Goal: Task Accomplishment & Management: Manage account settings

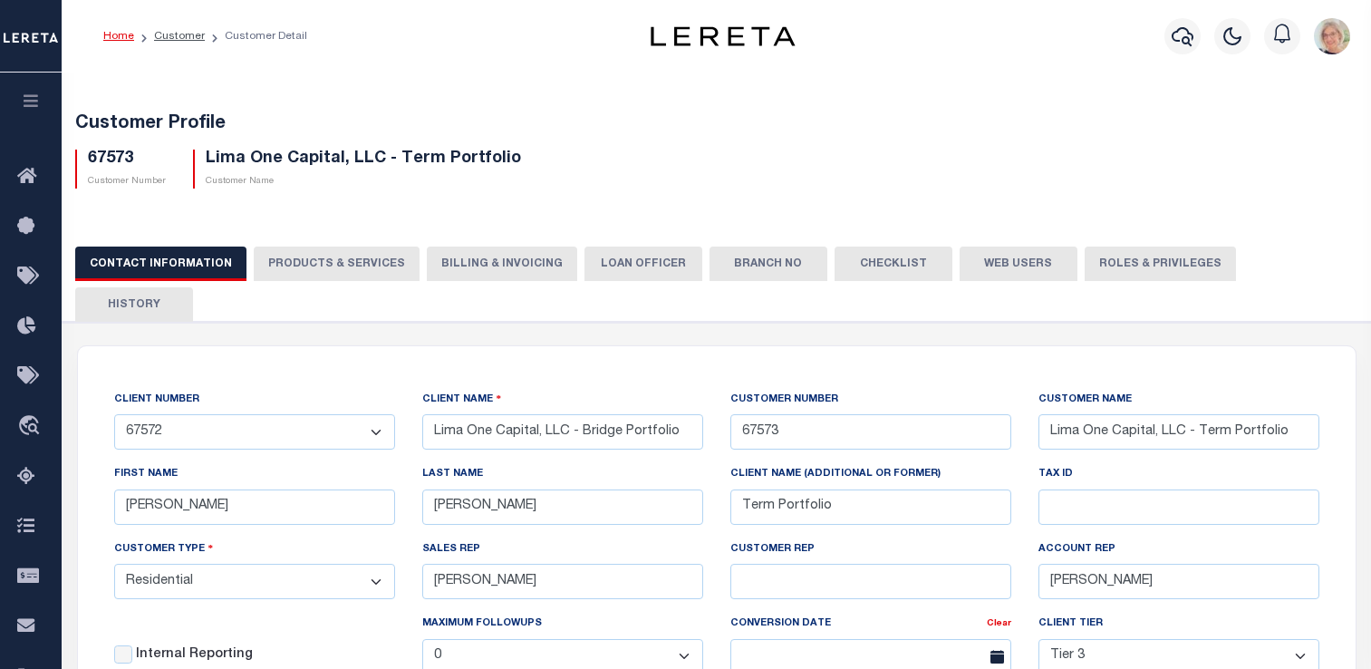
select select "2284"
select select "Residential"
select select "Tier 3"
select select "OTH"
click at [183, 28] on li "Customer" at bounding box center [169, 36] width 71 height 16
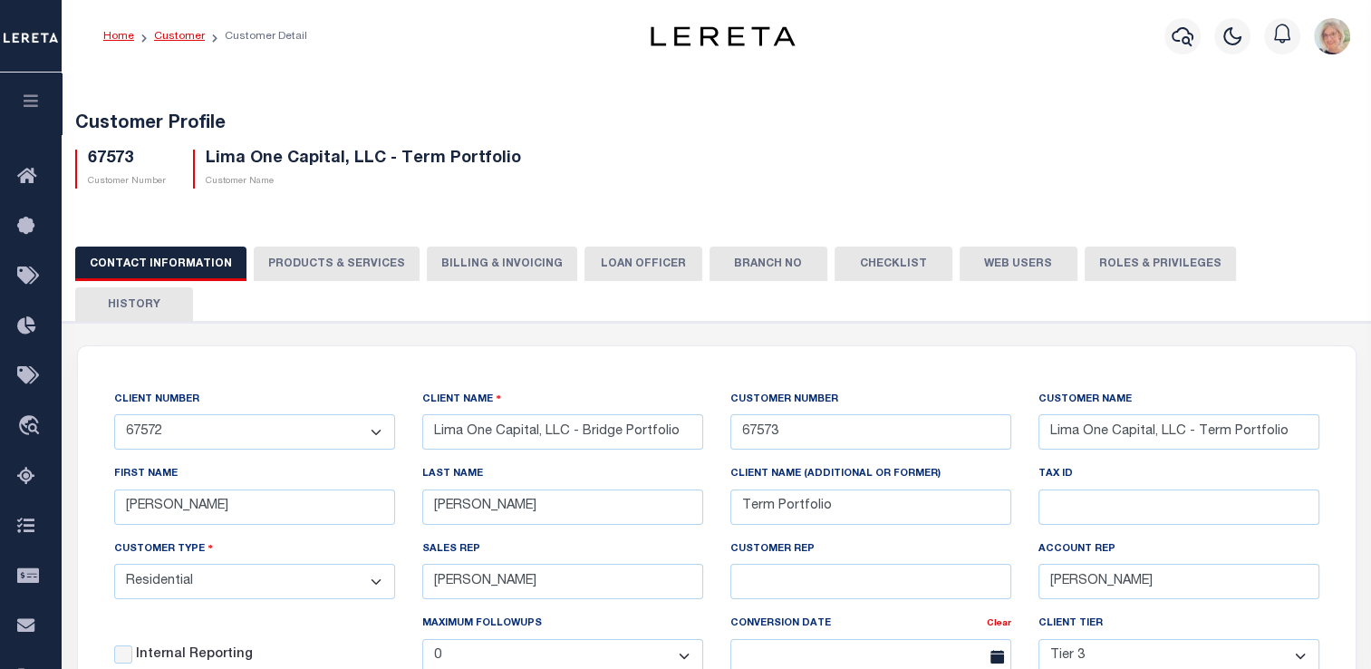
click at [192, 32] on link "Customer" at bounding box center [179, 36] width 51 height 11
click at [189, 34] on link "Customer" at bounding box center [179, 36] width 51 height 11
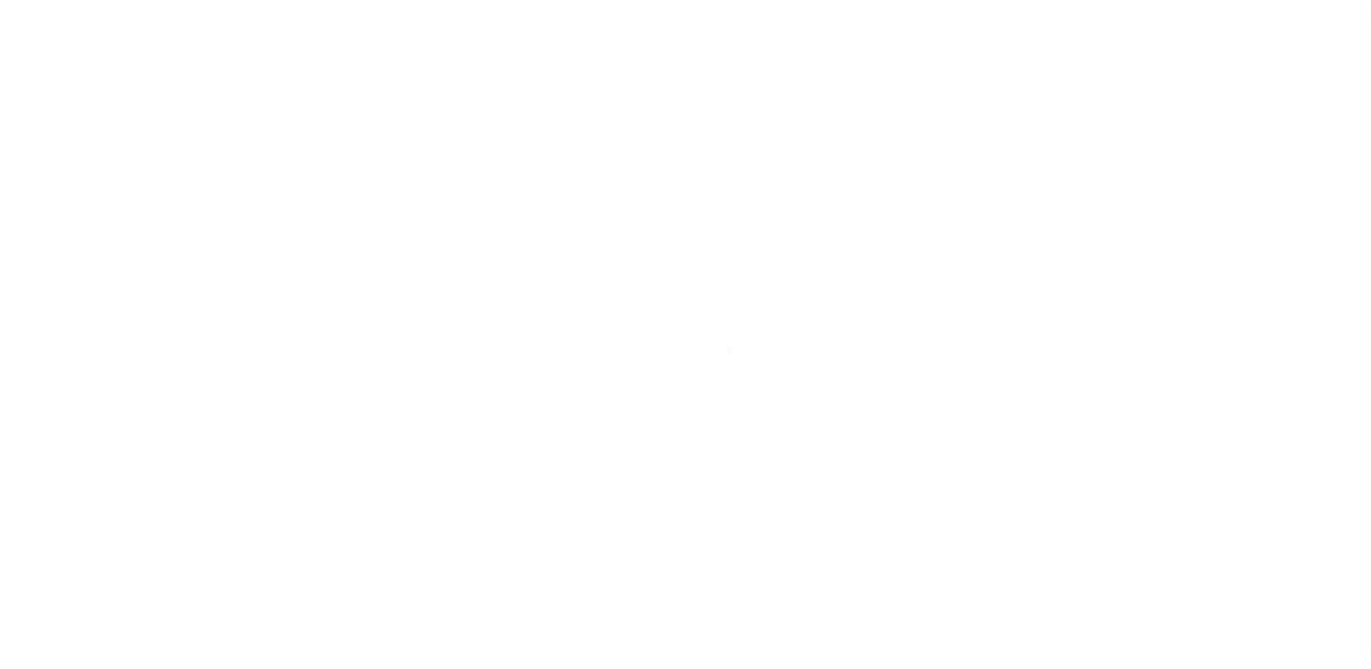
scroll to position [217, 0]
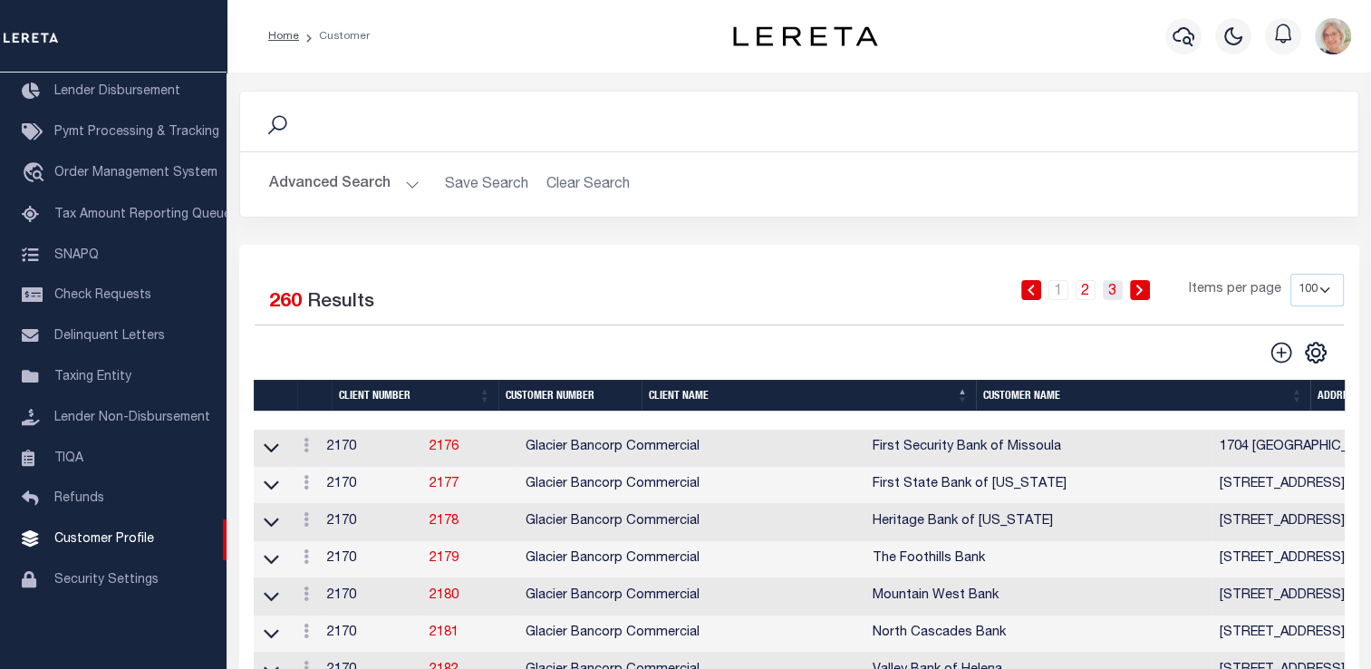
click at [1117, 293] on link "3" at bounding box center [1113, 290] width 20 height 20
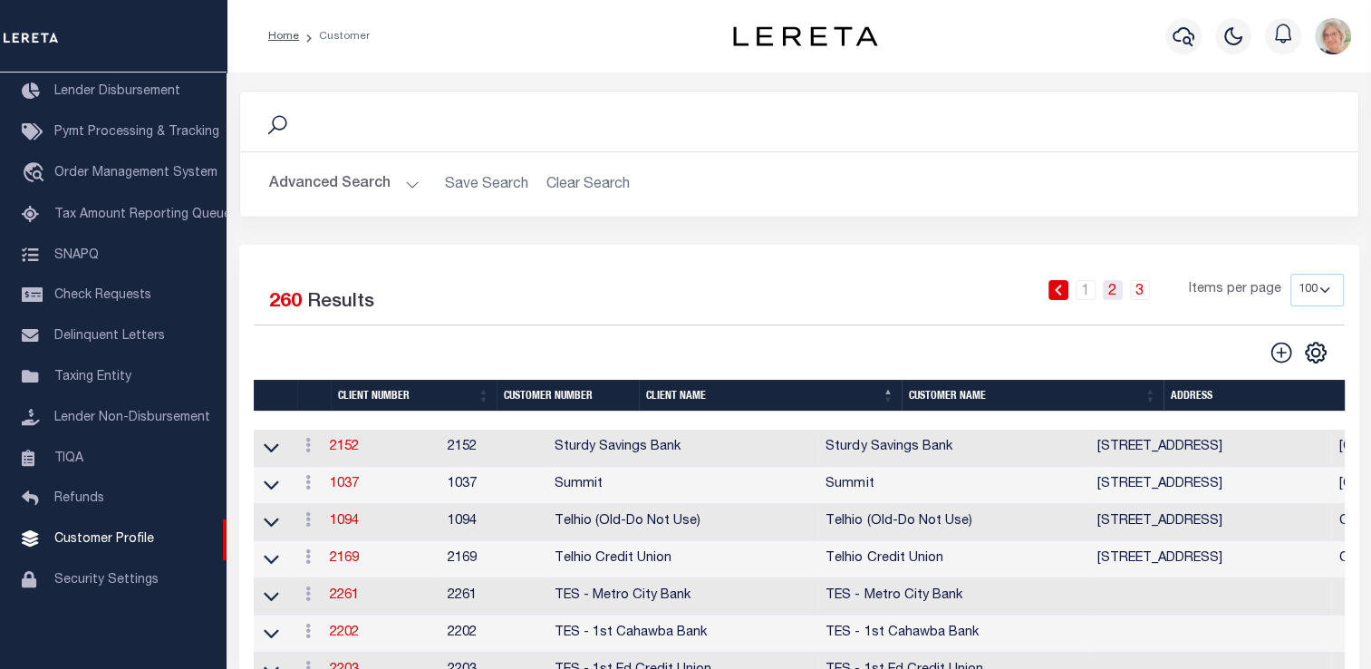
click at [1117, 287] on link "2" at bounding box center [1113, 290] width 20 height 20
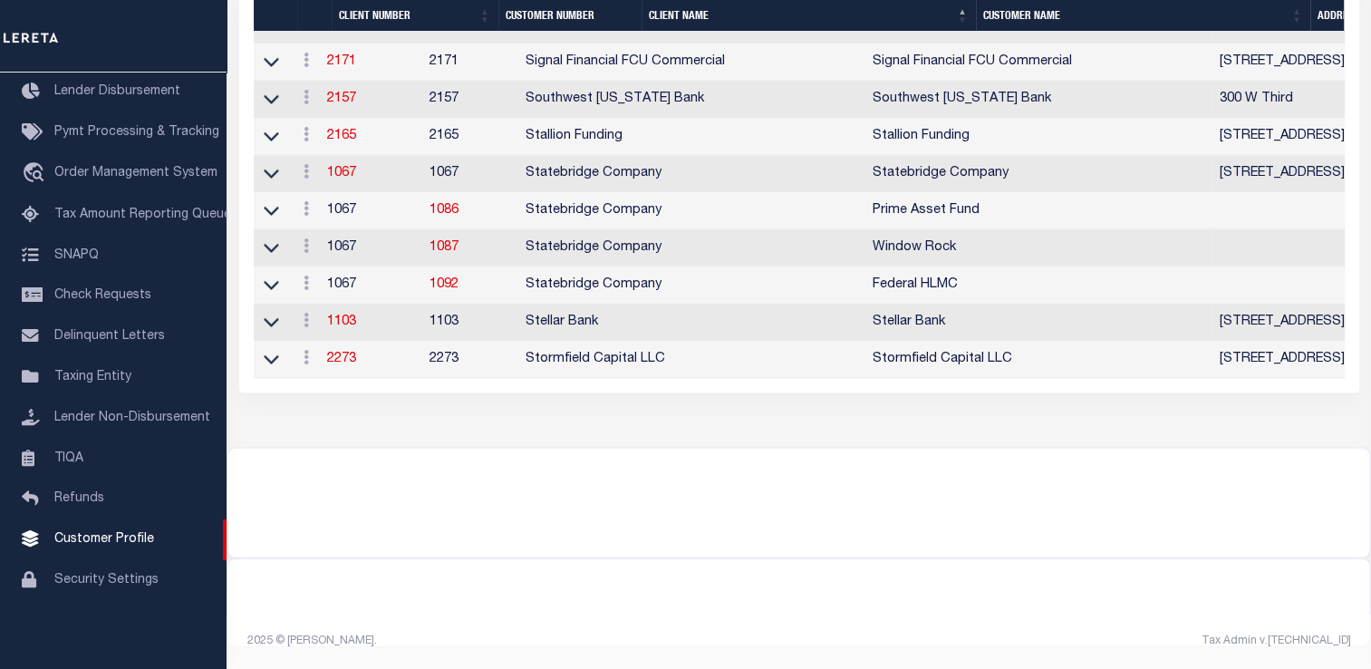
scroll to position [3632, 0]
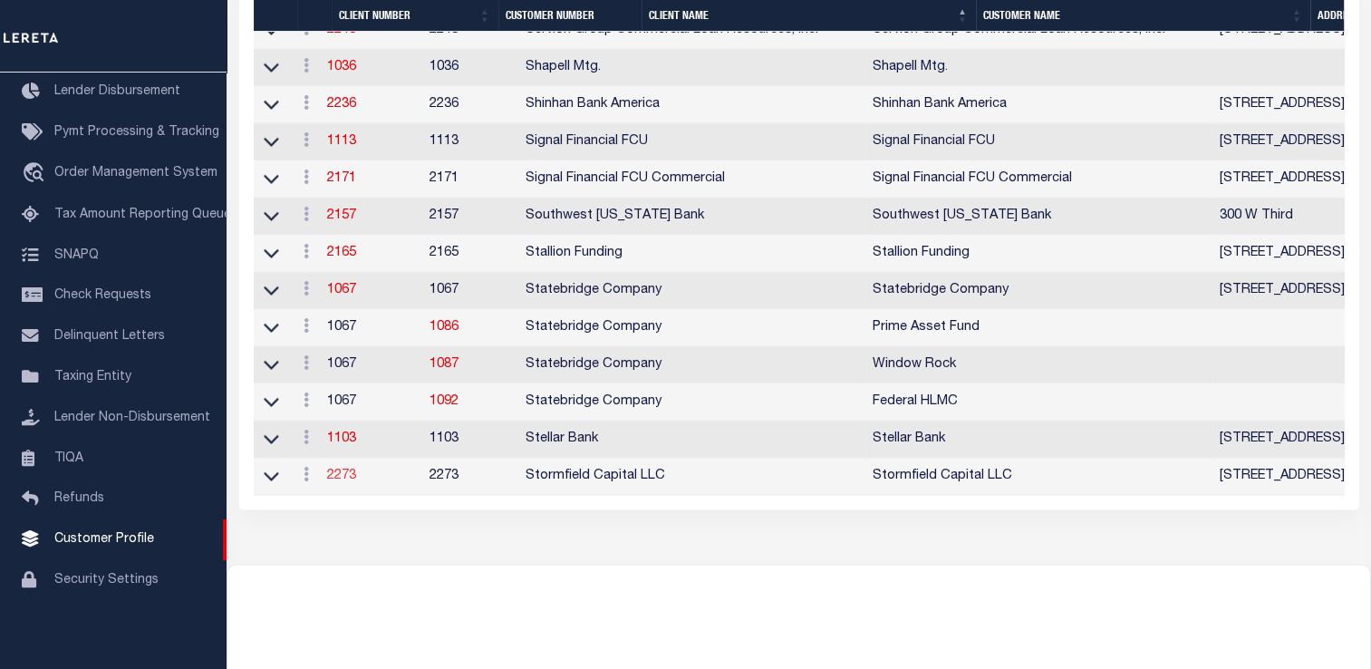
click at [347, 482] on link "2273" at bounding box center [341, 475] width 29 height 13
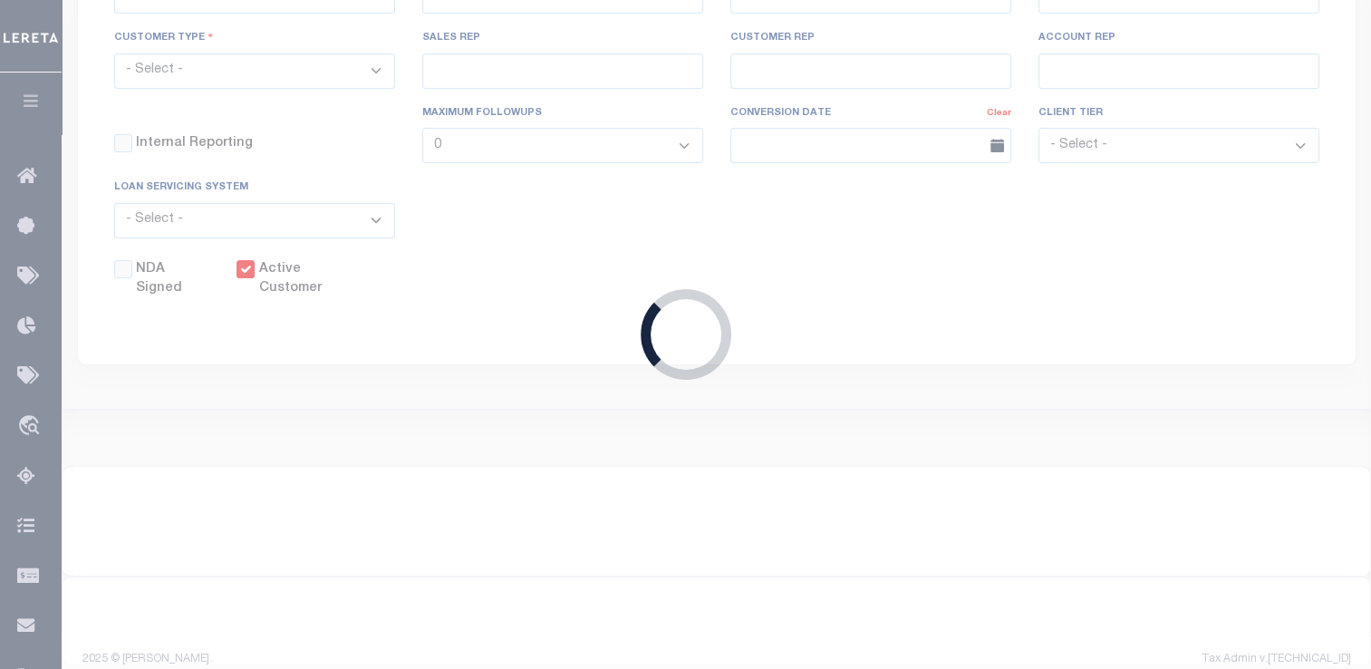
select select
type input "Stormfield Capital LLC"
type input "2273"
type input "Stormfield Capital LLC"
type input "Debra"
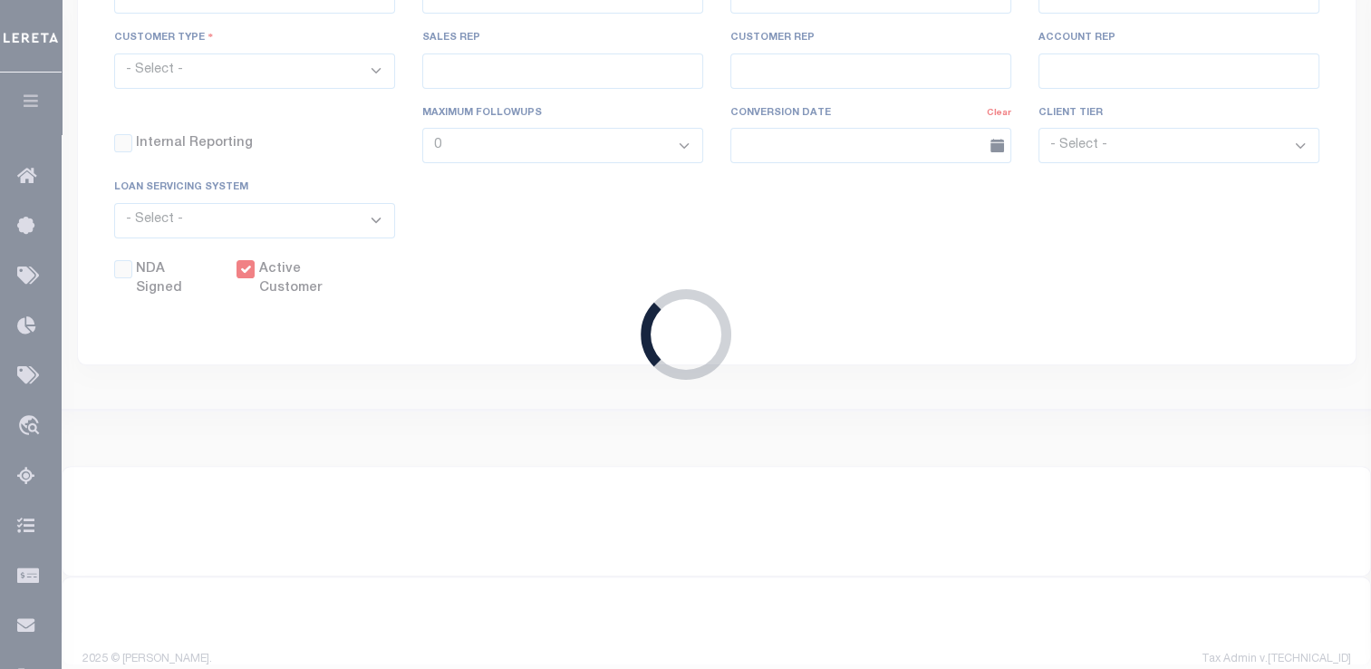
type input "Dorin"
type input "John Stachowsky"
type input "[PERSON_NAME]"
select select "OTH"
checkbox input "true"
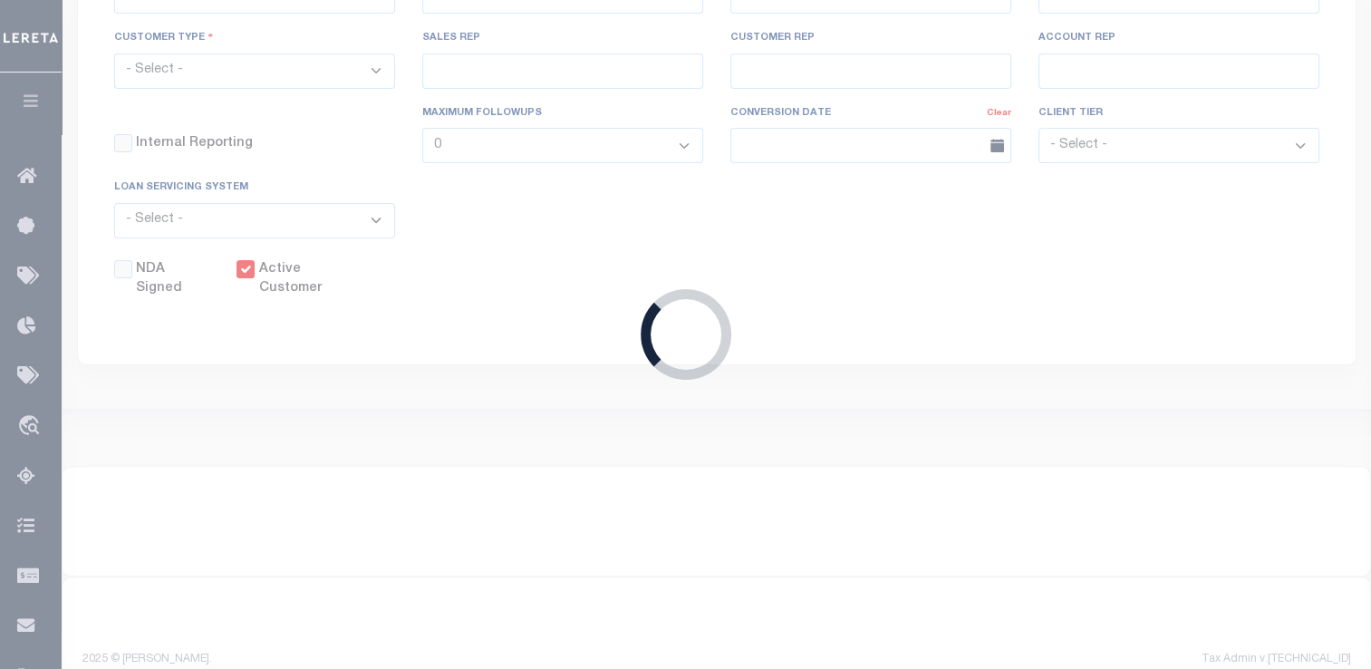
type input "$10"
select select "PLN"
type input "$40"
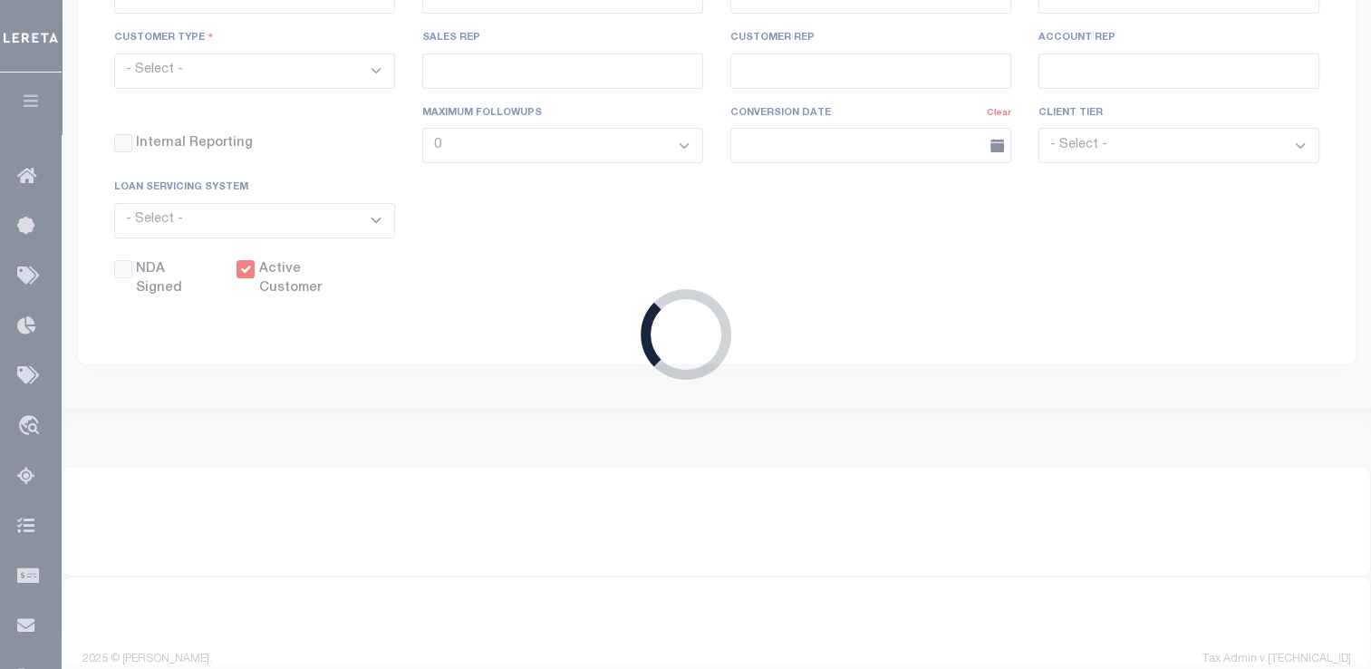
type input "$30"
type input "$1"
type input "$10"
type input "$5"
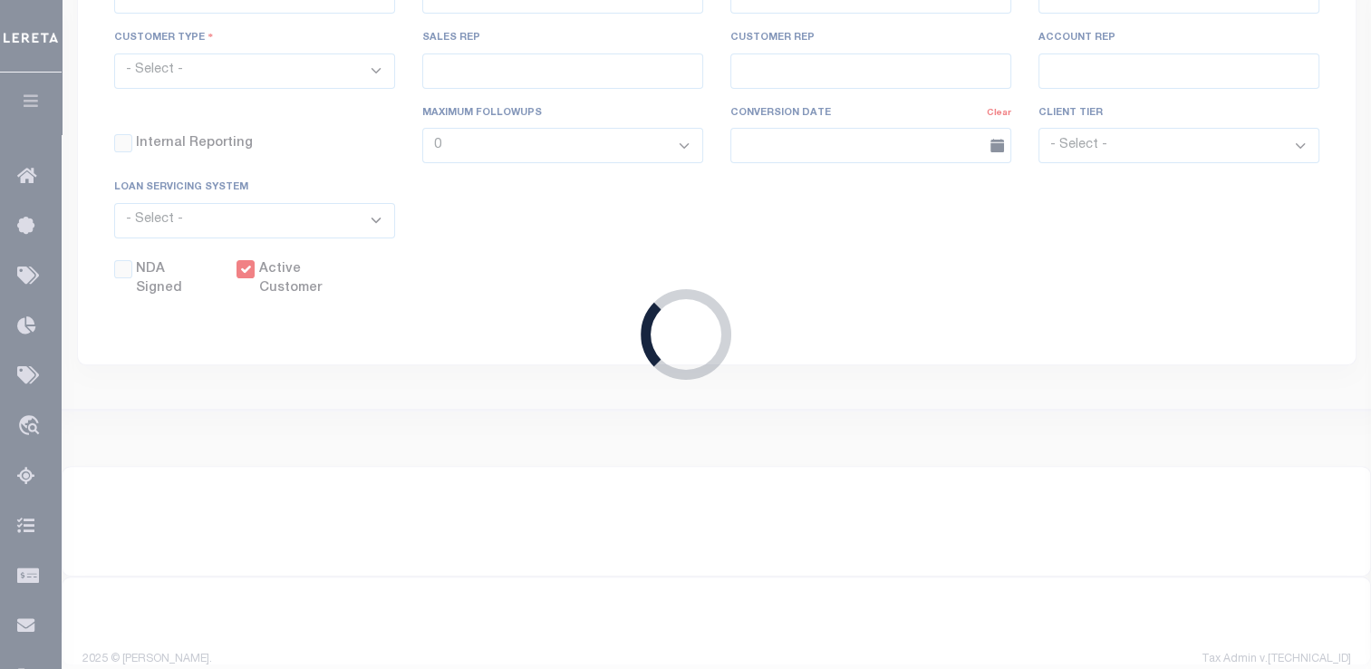
checkbox input "false"
type input "5"
type input "0"
type input "5"
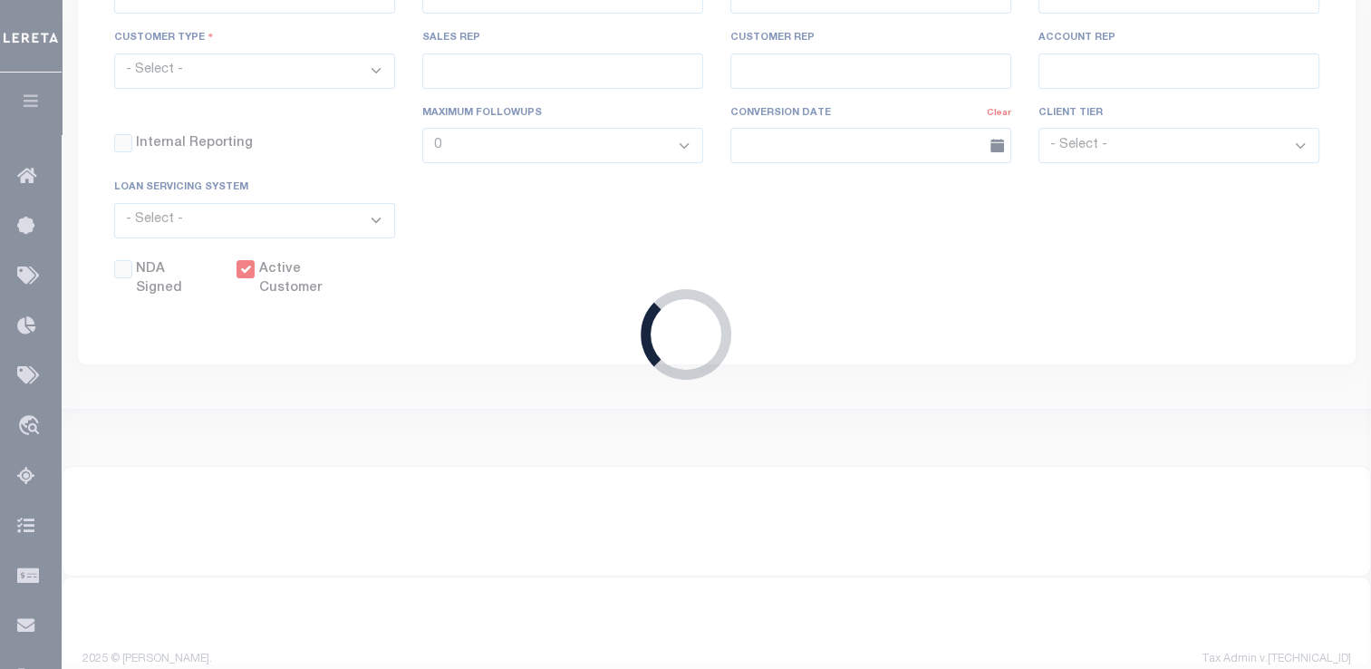
type input "0"
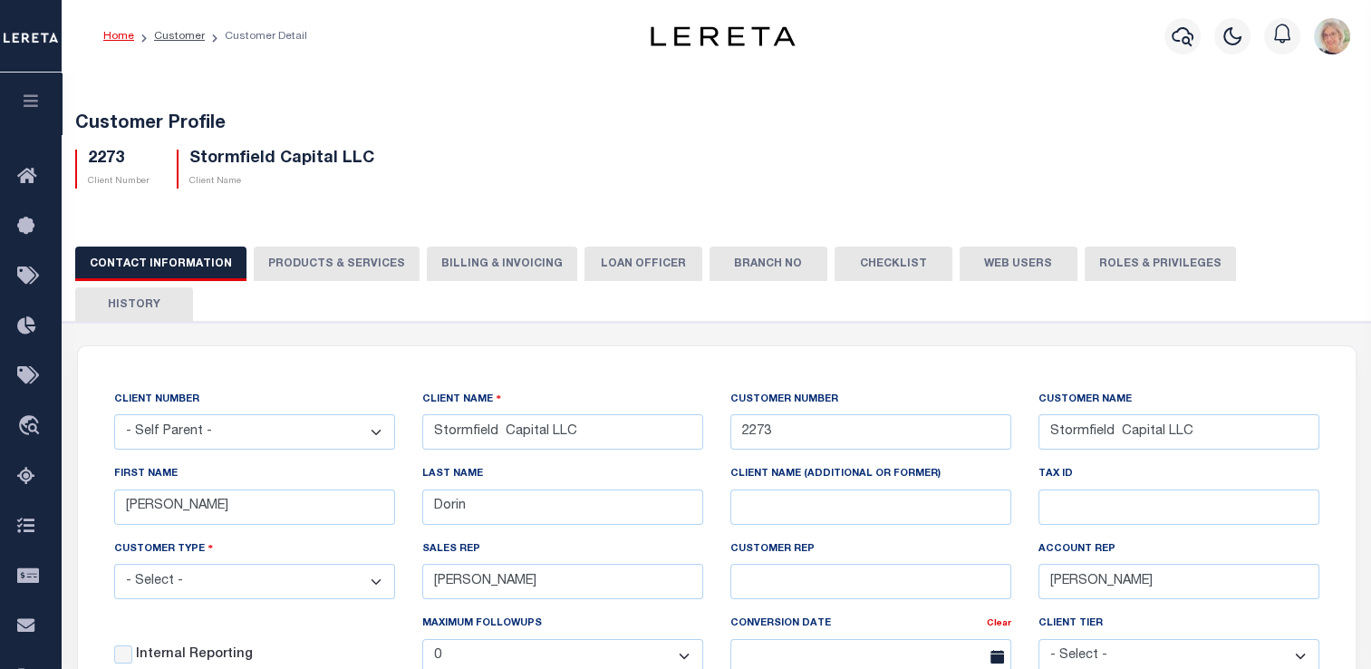
click at [487, 266] on button "Billing & Invoicing" at bounding box center [502, 264] width 150 height 34
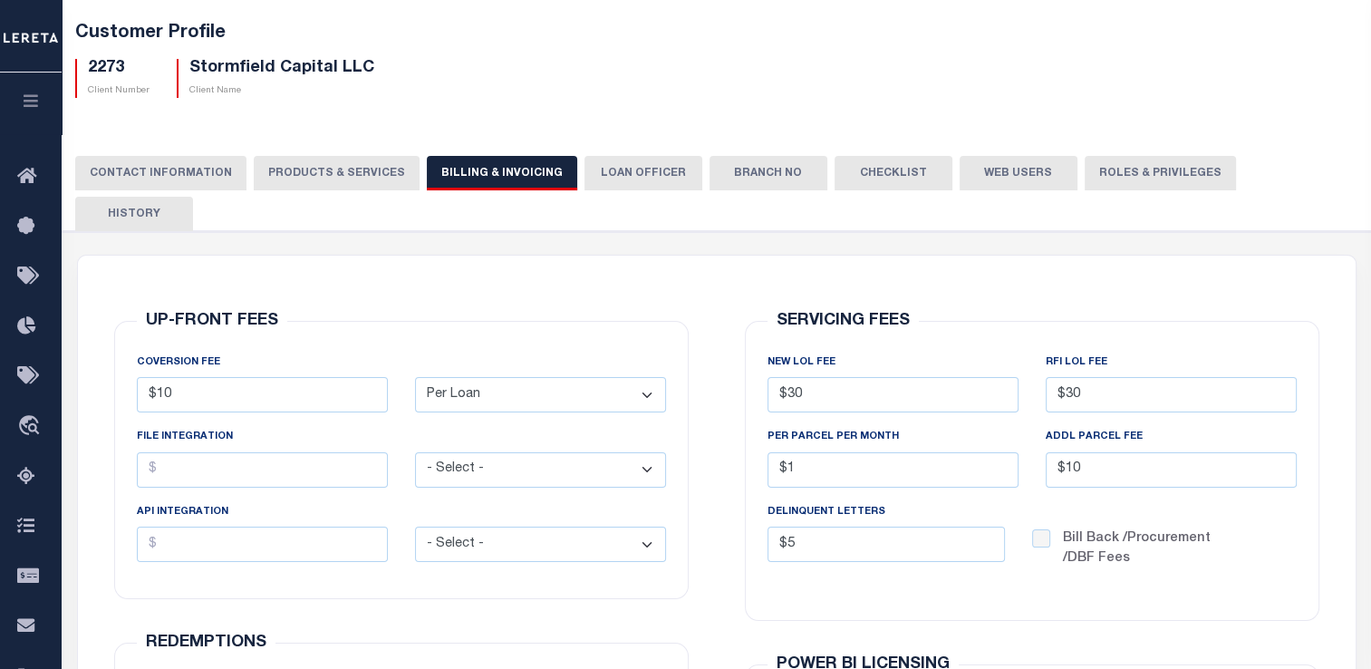
scroll to position [181, 0]
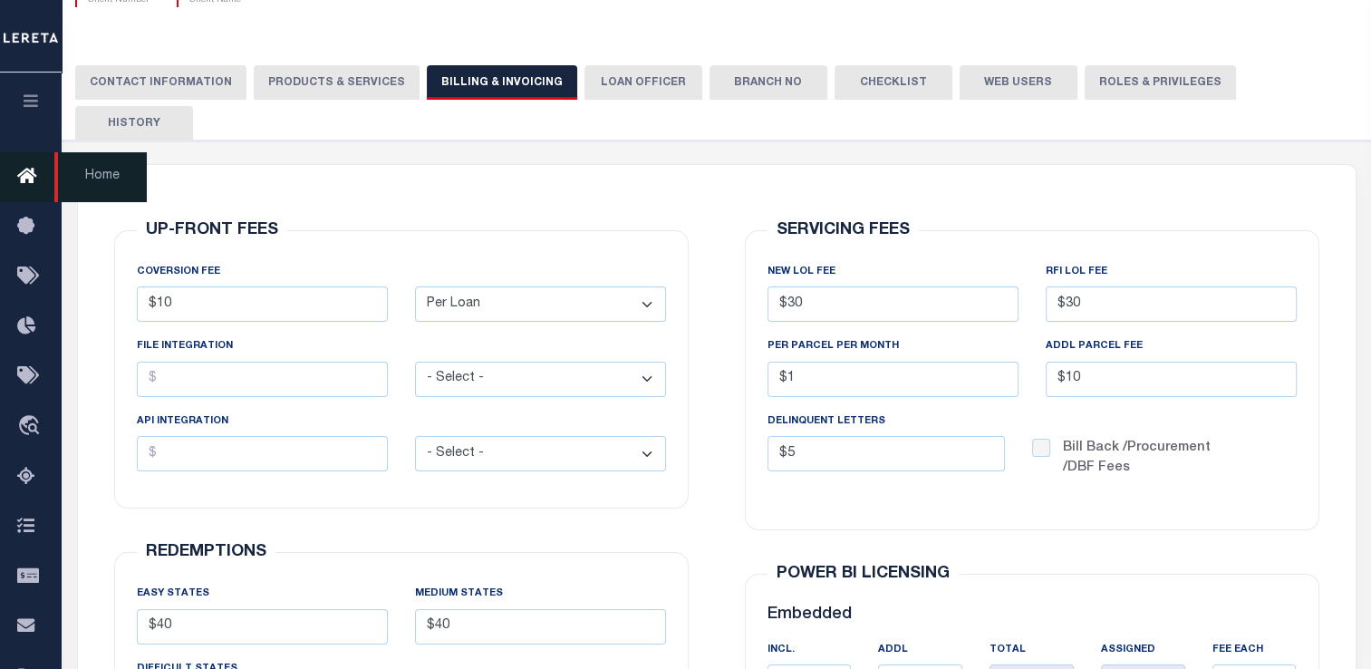
click at [22, 178] on icon at bounding box center [31, 177] width 29 height 23
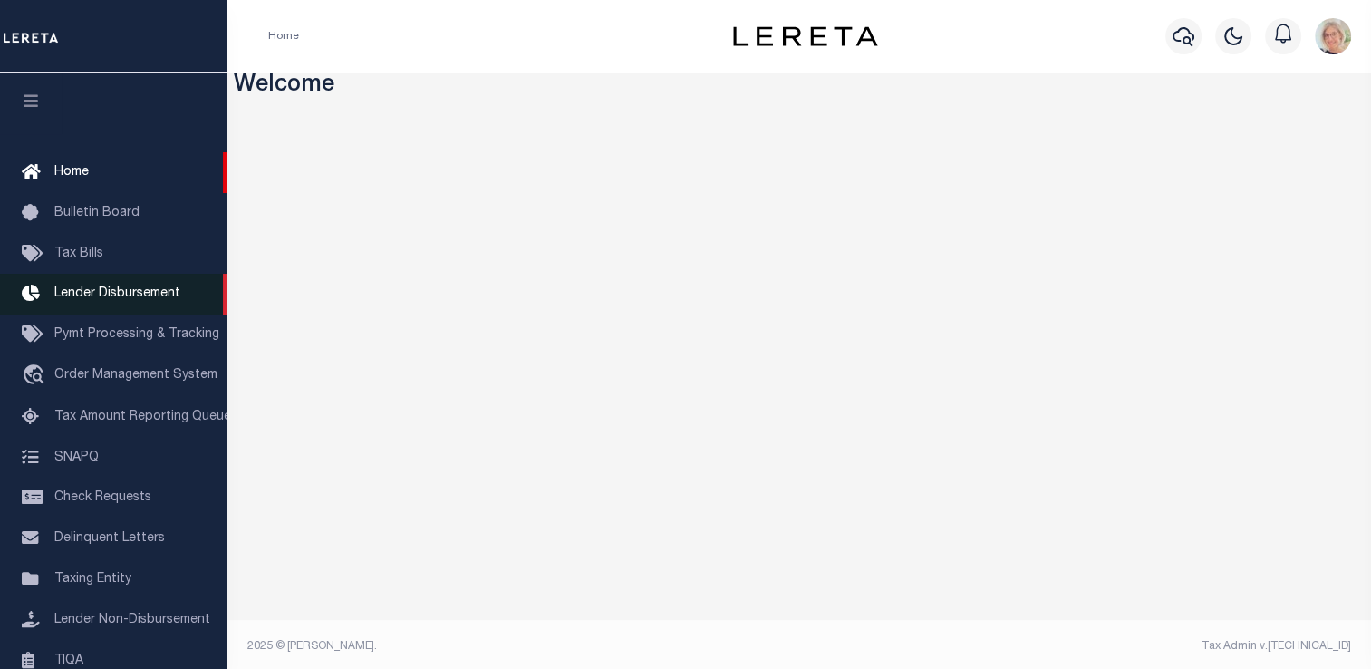
click at [116, 296] on span "Lender Disbursement" at bounding box center [117, 293] width 126 height 13
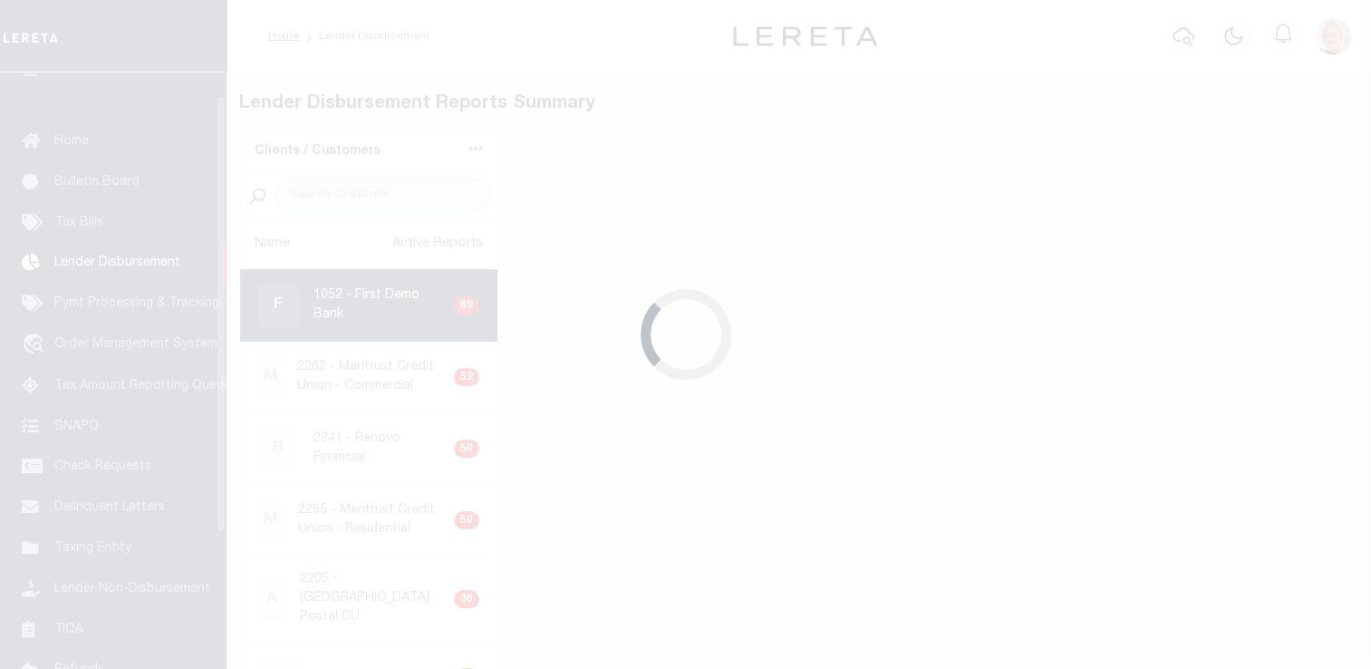
scroll to position [33, 0]
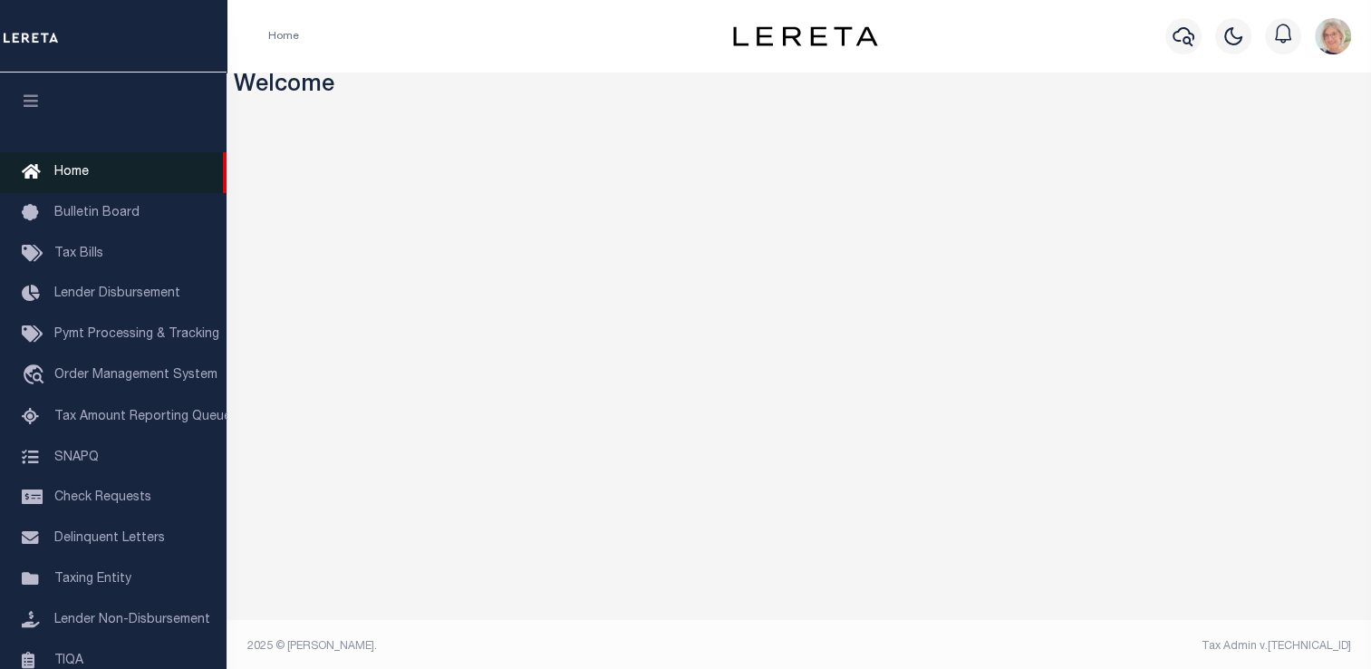
click at [65, 176] on span "Home" at bounding box center [71, 172] width 34 height 13
click at [71, 168] on span "Home" at bounding box center [71, 172] width 34 height 13
drag, startPoint x: 846, startPoint y: 645, endPoint x: 1066, endPoint y: 665, distance: 221.1
click at [1066, 665] on footer "2025 © [PERSON_NAME]. Tax Admin v.[TECHNICAL_ID]" at bounding box center [799, 647] width 1145 height 54
drag, startPoint x: 982, startPoint y: 644, endPoint x: 1057, endPoint y: 640, distance: 74.5
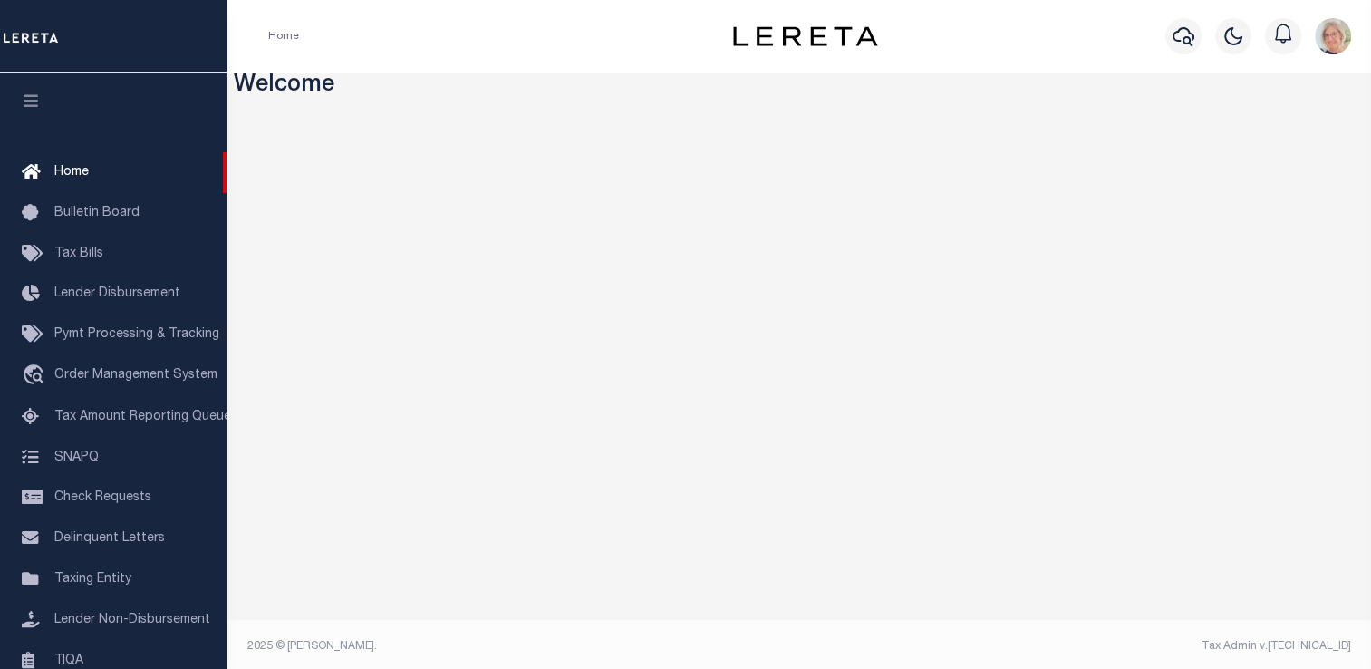
click at [1057, 640] on div "Tax Admin v.[TECHNICAL_ID]" at bounding box center [1082, 646] width 538 height 16
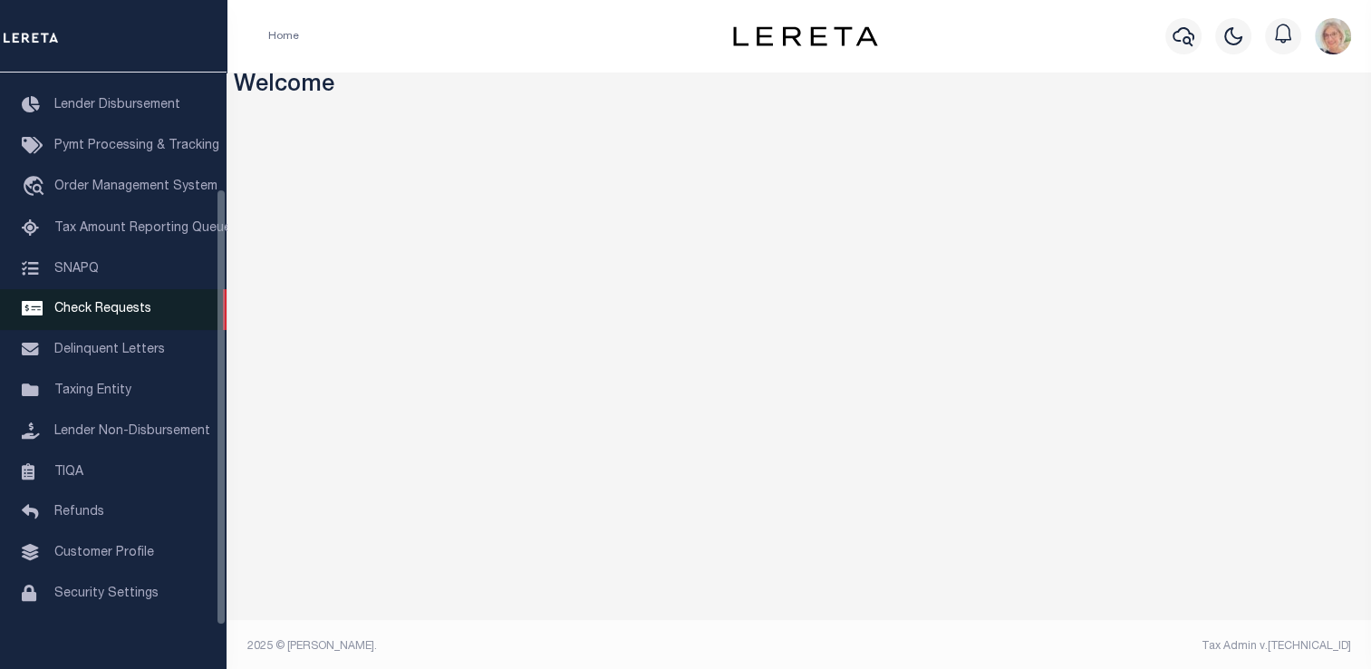
scroll to position [217, 0]
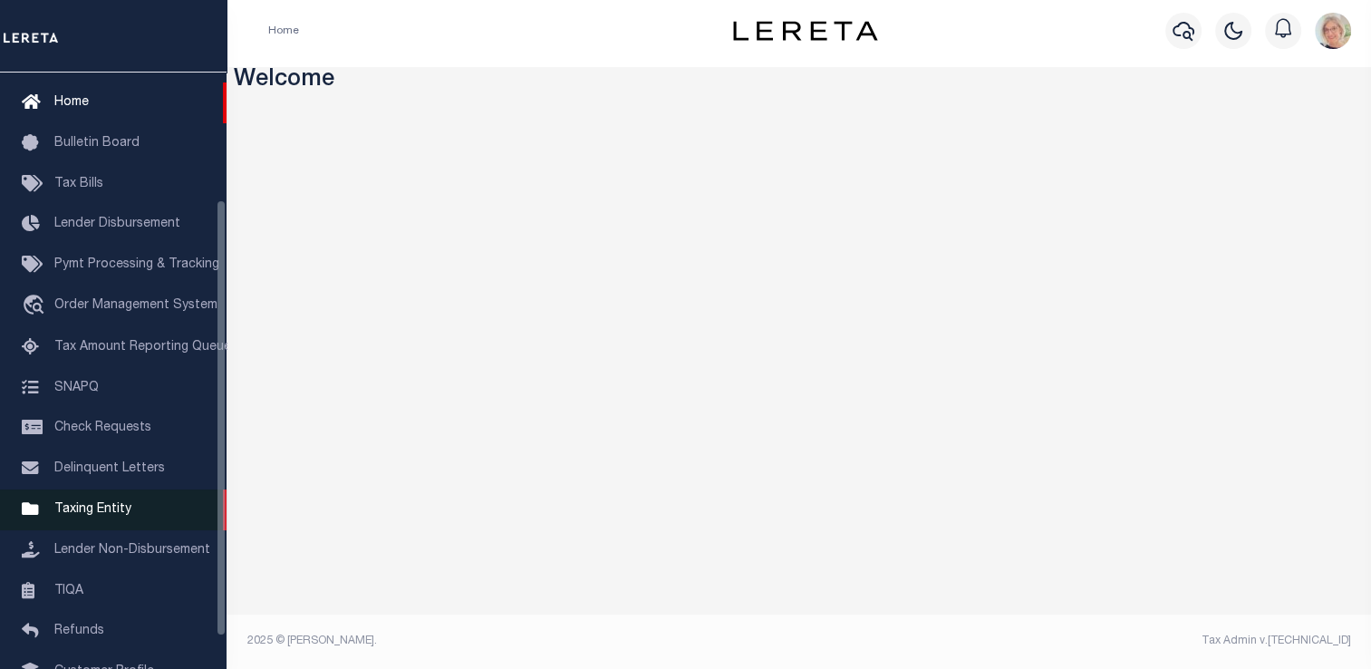
scroll to position [217, 0]
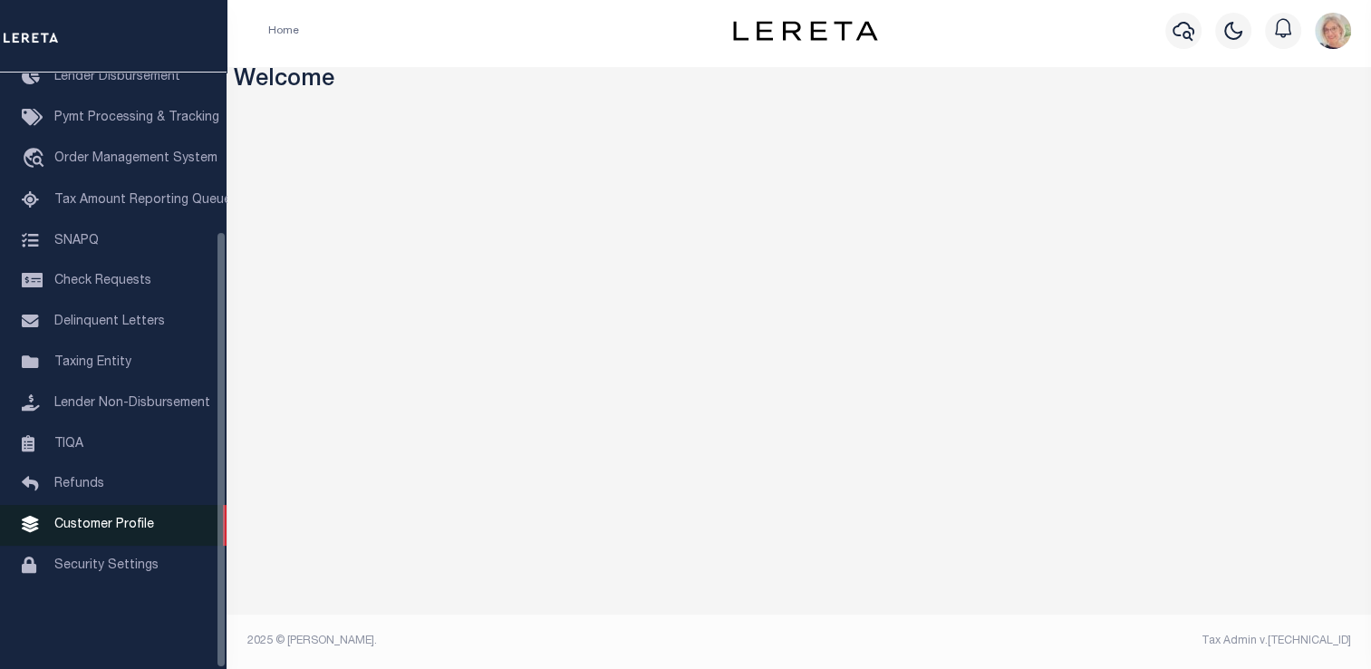
click at [118, 531] on span "Customer Profile" at bounding box center [104, 524] width 100 height 13
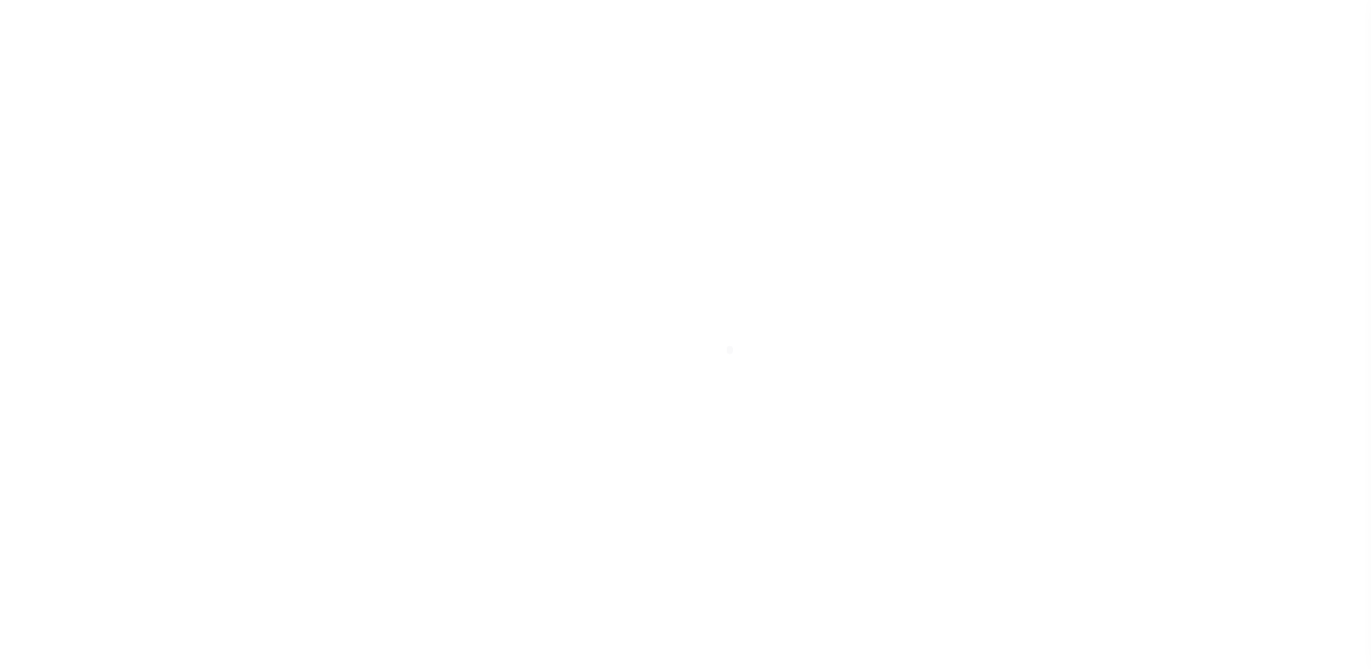
scroll to position [217, 0]
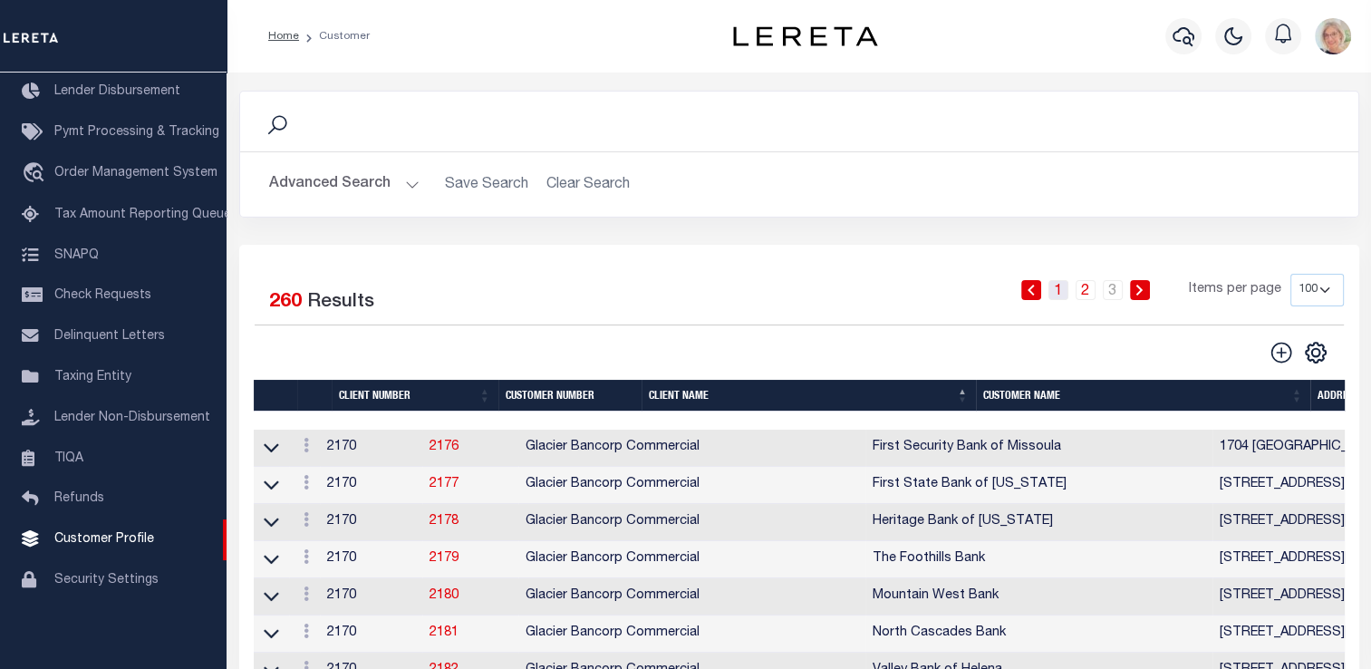
click at [1059, 289] on link "1" at bounding box center [1059, 290] width 20 height 20
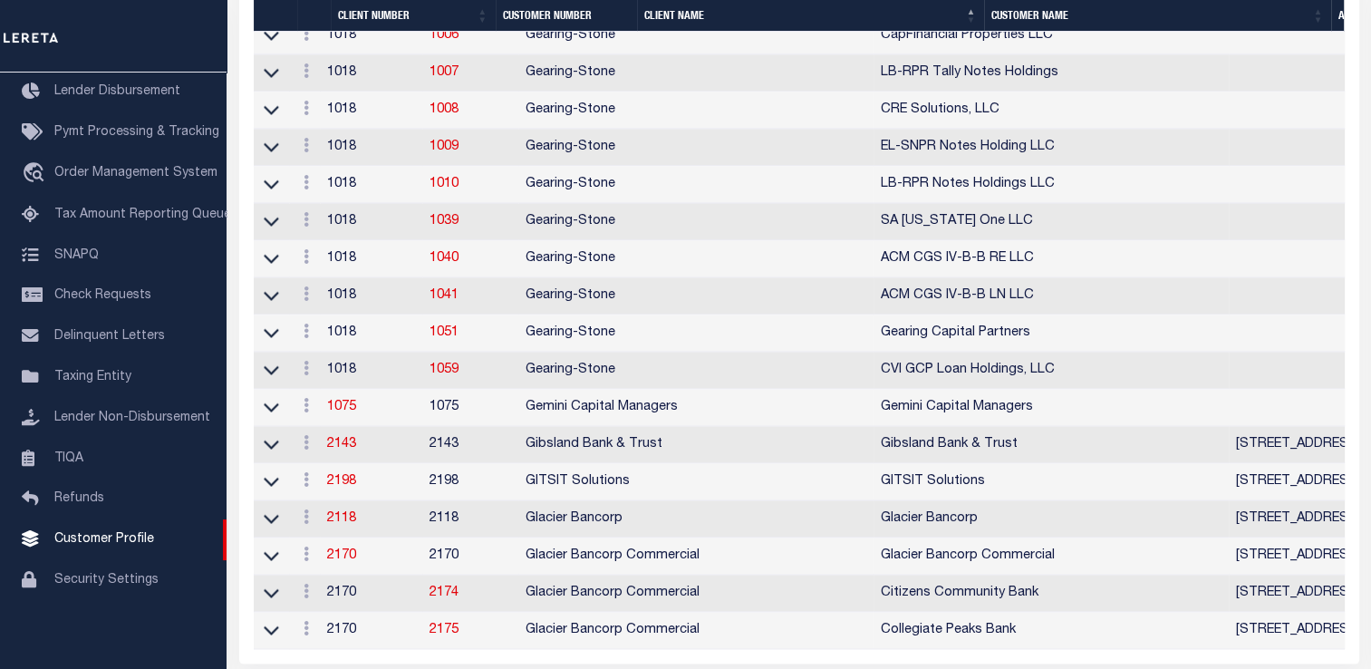
scroll to position [3535, 0]
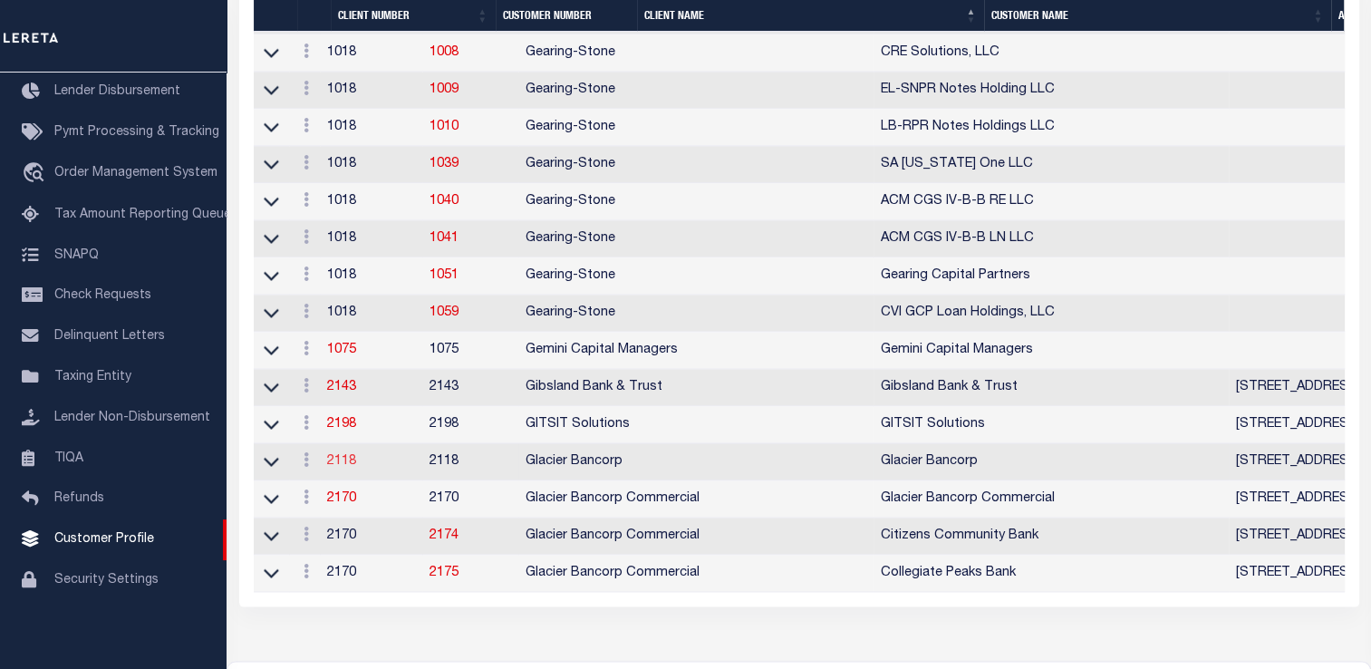
click at [348, 468] on link "2118" at bounding box center [341, 461] width 29 height 13
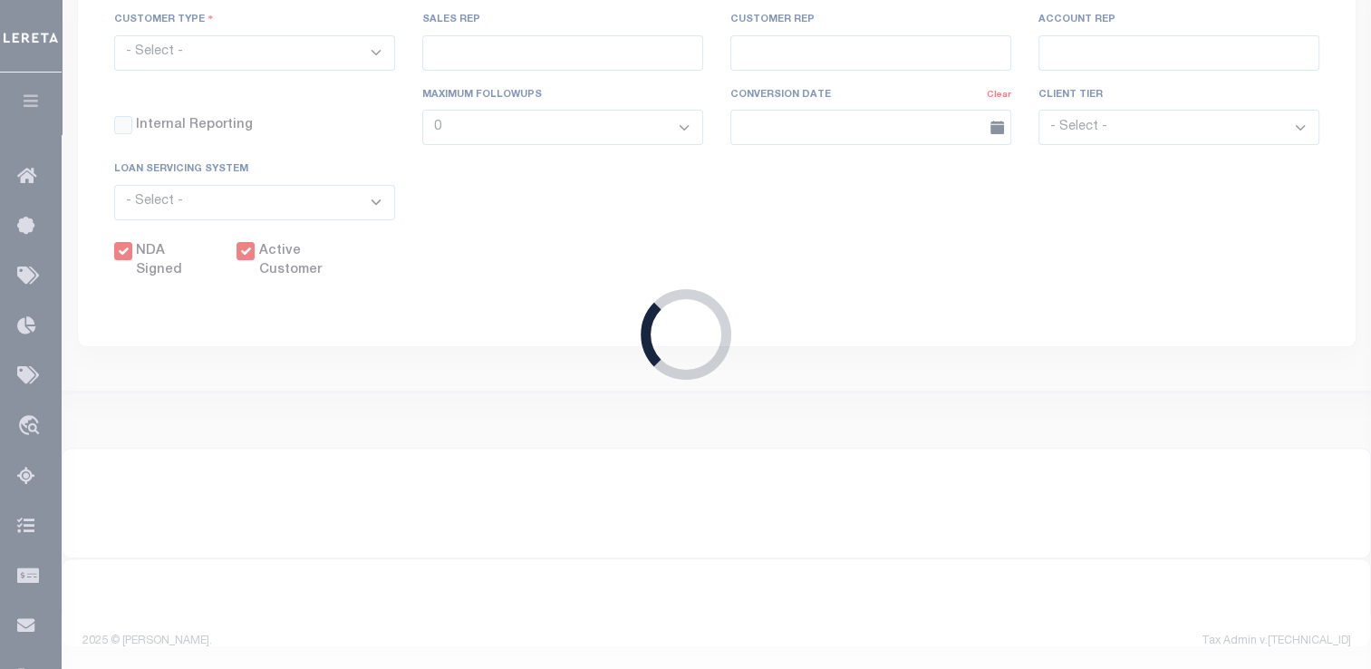
select select
type input "Glacier Bancorp"
type input "2118"
type input "Glacier Bancorp"
type input "[PERSON_NAME]"
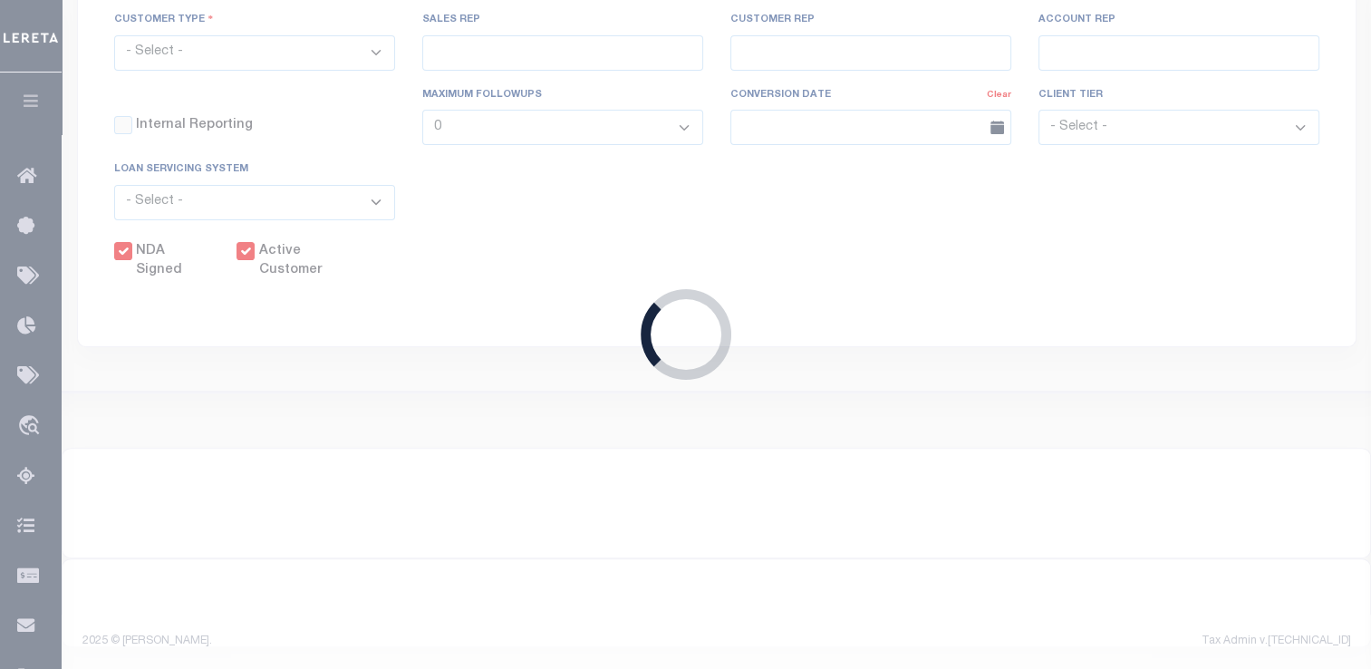
type input "[PERSON_NAME]"
select select "Residential"
type input "[PERSON_NAME]"
select select "JHS"
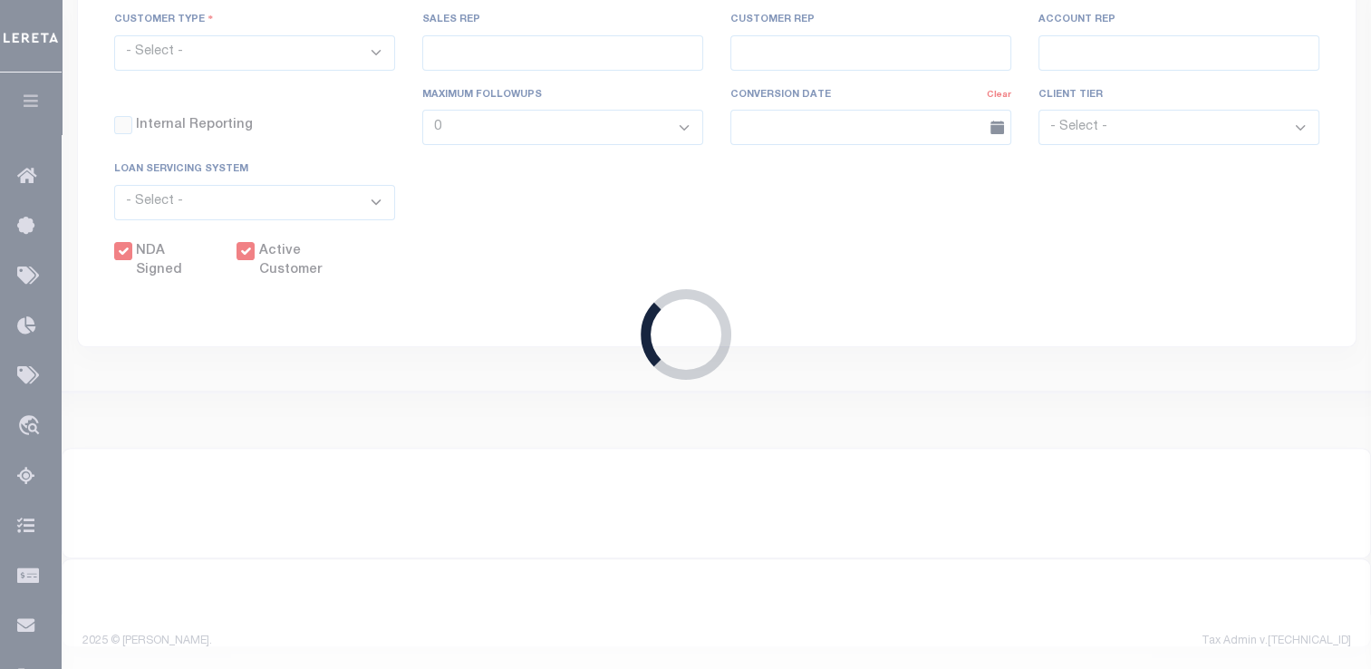
checkbox input "true"
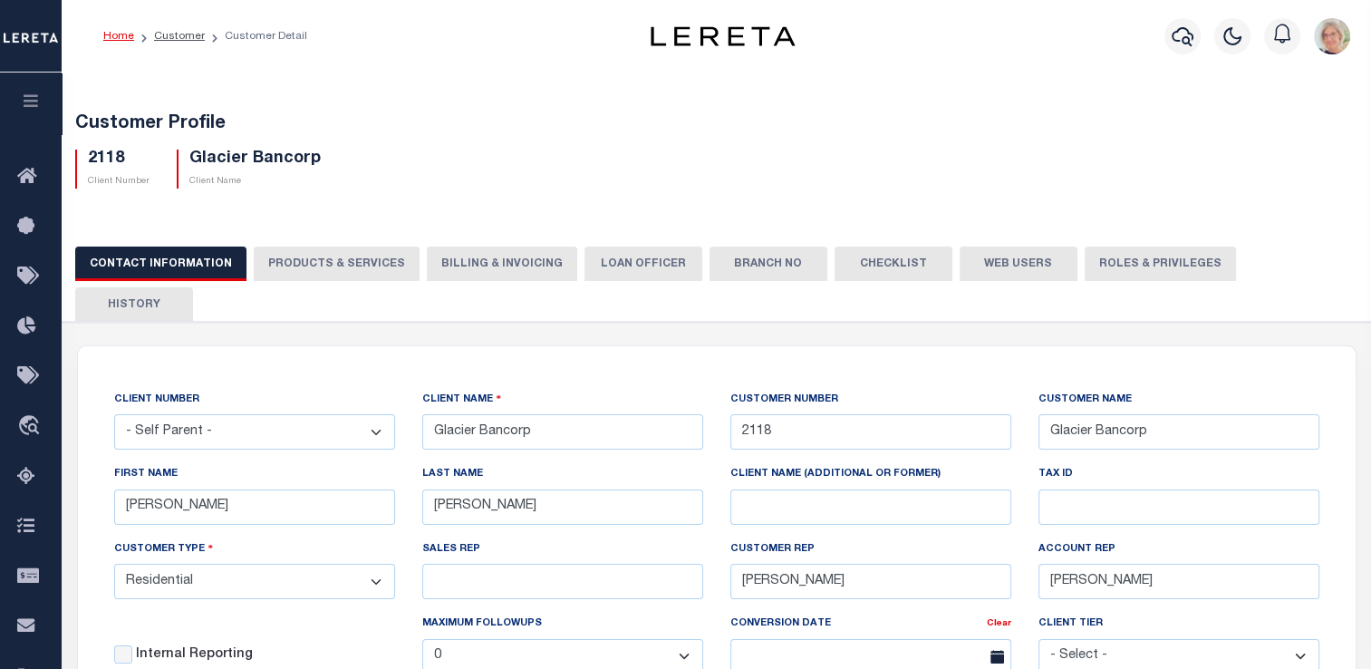
click at [500, 269] on button "Billing & Invoicing" at bounding box center [502, 264] width 150 height 34
